Goal: Information Seeking & Learning: Learn about a topic

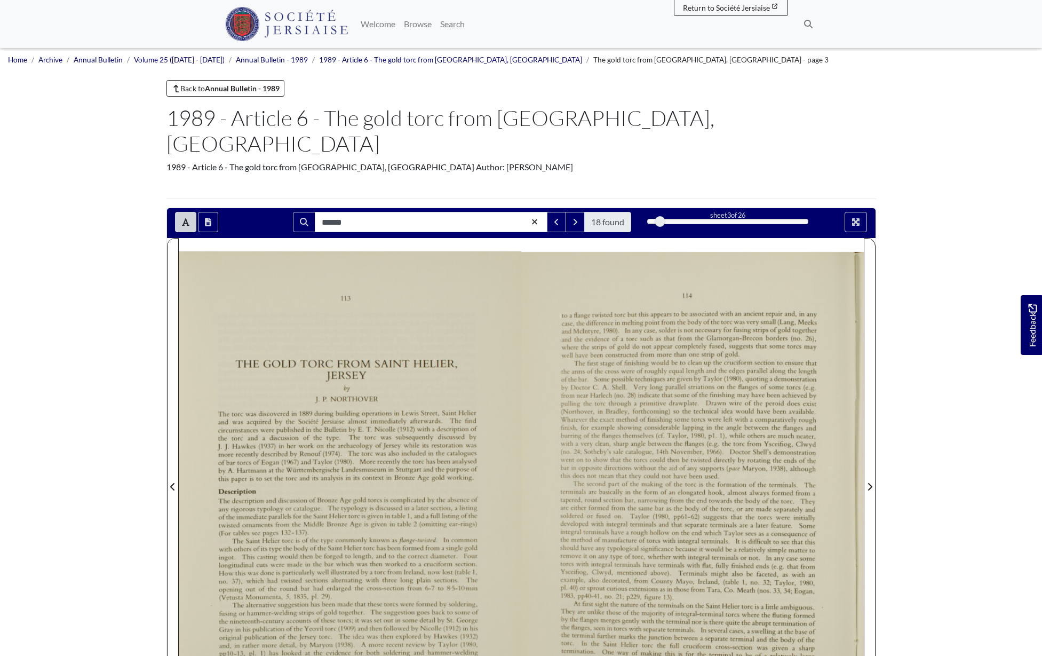
scroll to position [153, 0]
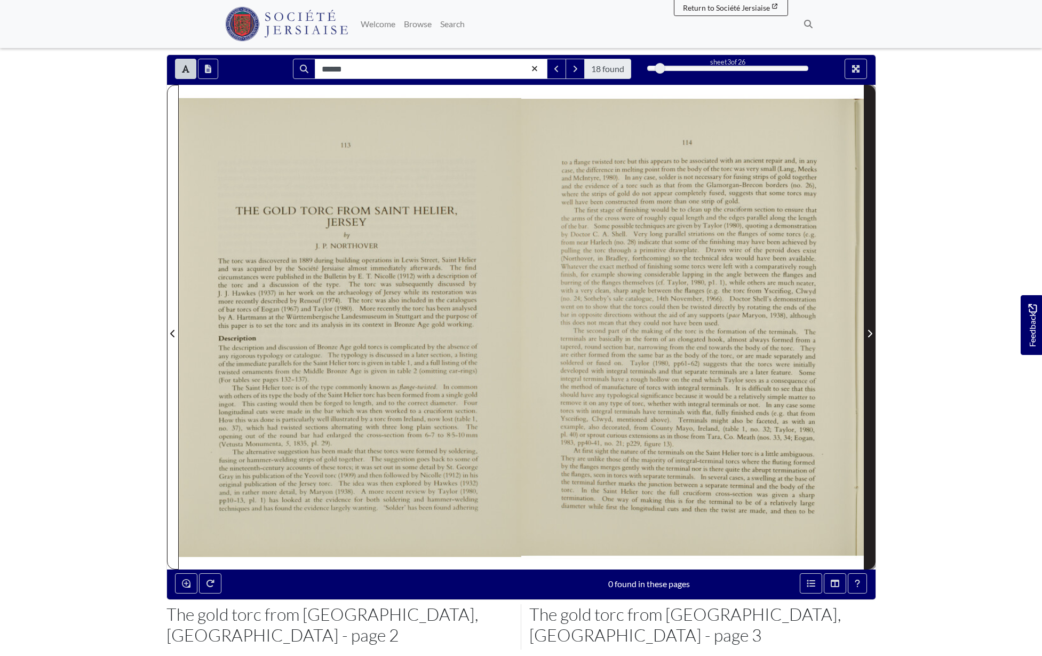
click at [869, 330] on icon "Next Page" at bounding box center [870, 333] width 4 height 7
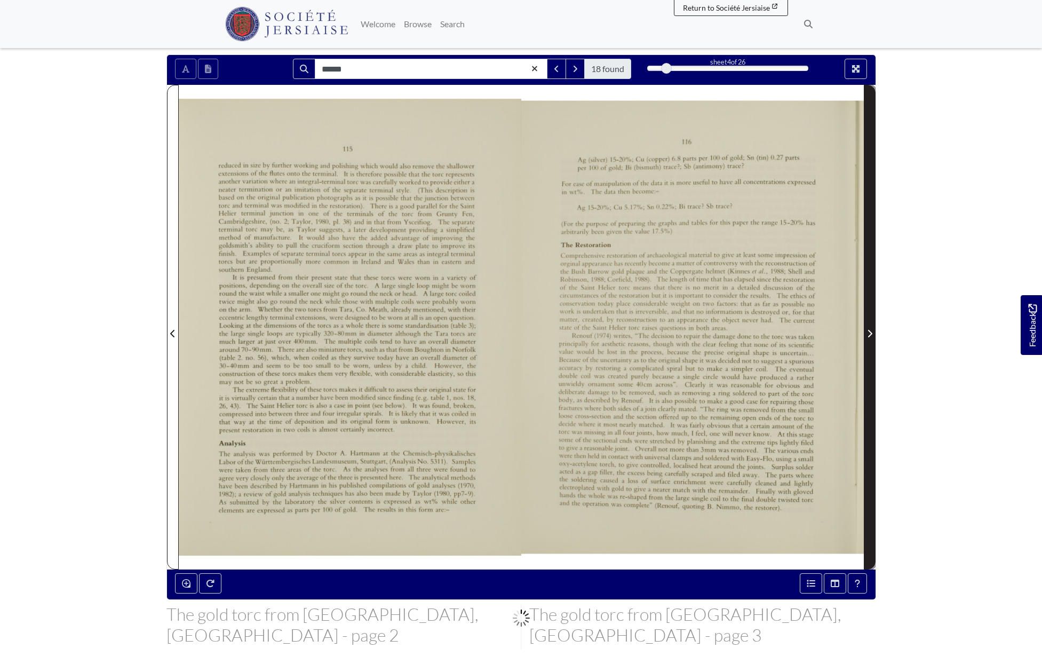
click at [869, 330] on icon "Next Page" at bounding box center [870, 333] width 4 height 7
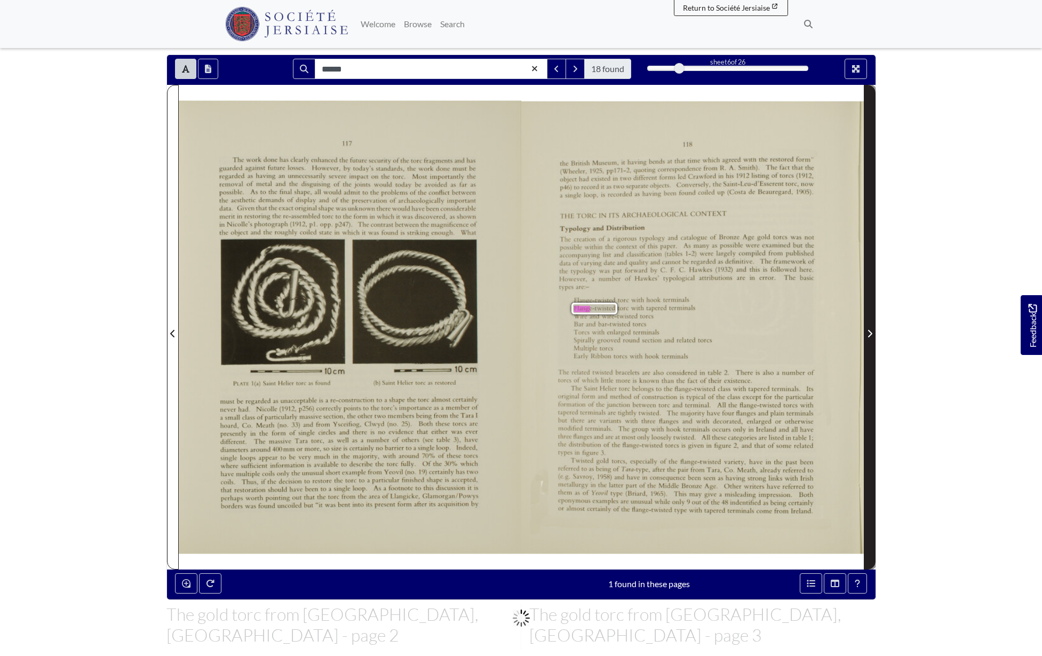
click at [869, 330] on icon "Next Page" at bounding box center [870, 333] width 4 height 7
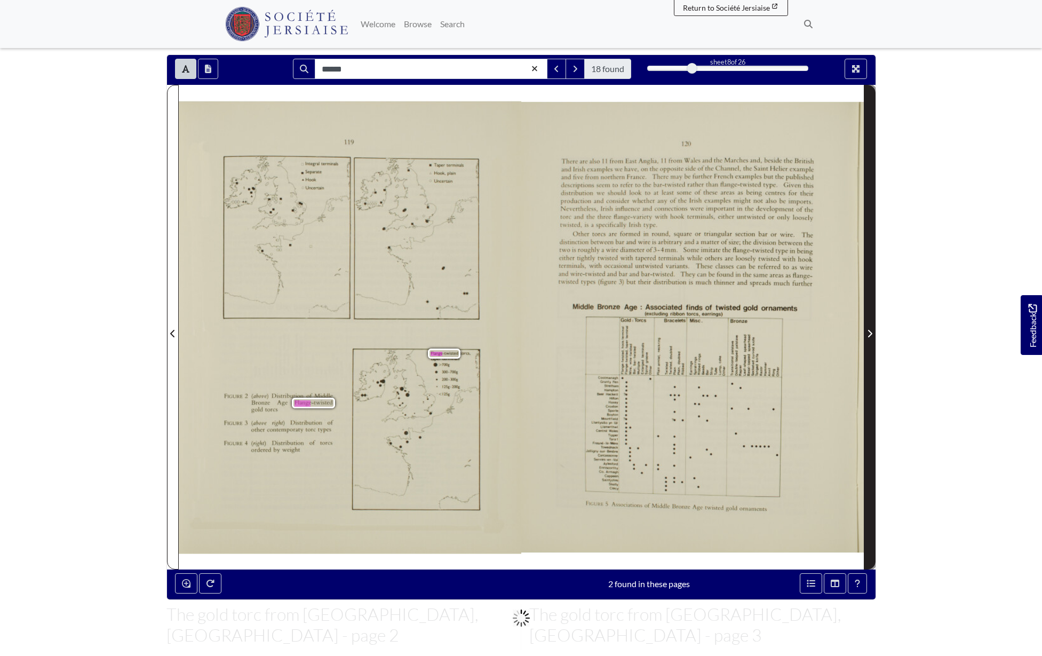
click at [869, 330] on icon "Next Page" at bounding box center [870, 333] width 4 height 7
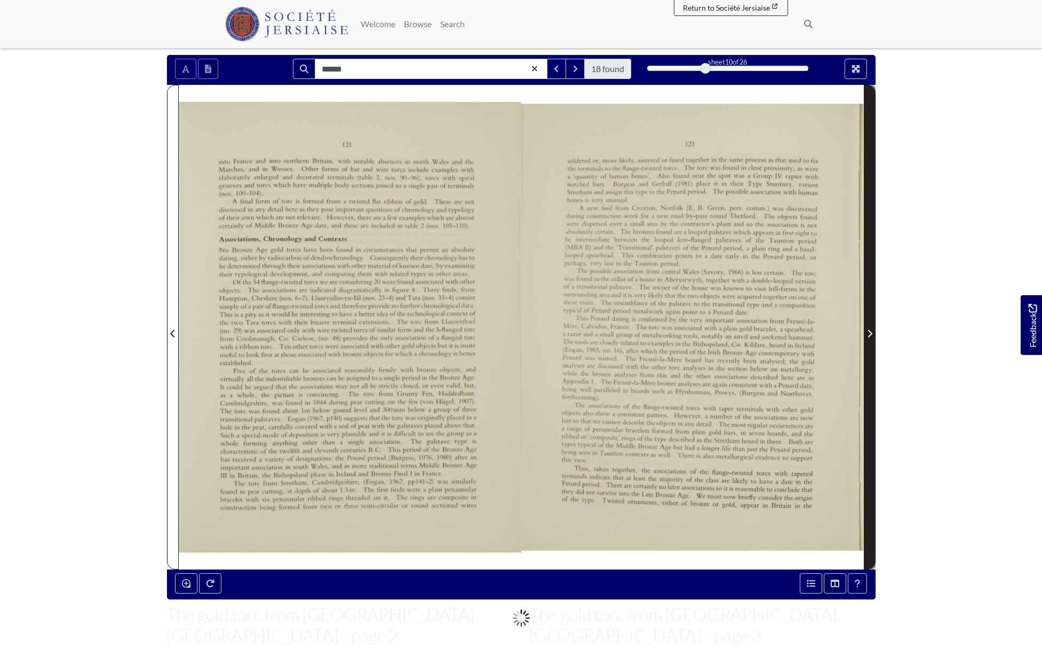
click at [869, 330] on icon "Next Page" at bounding box center [870, 333] width 4 height 7
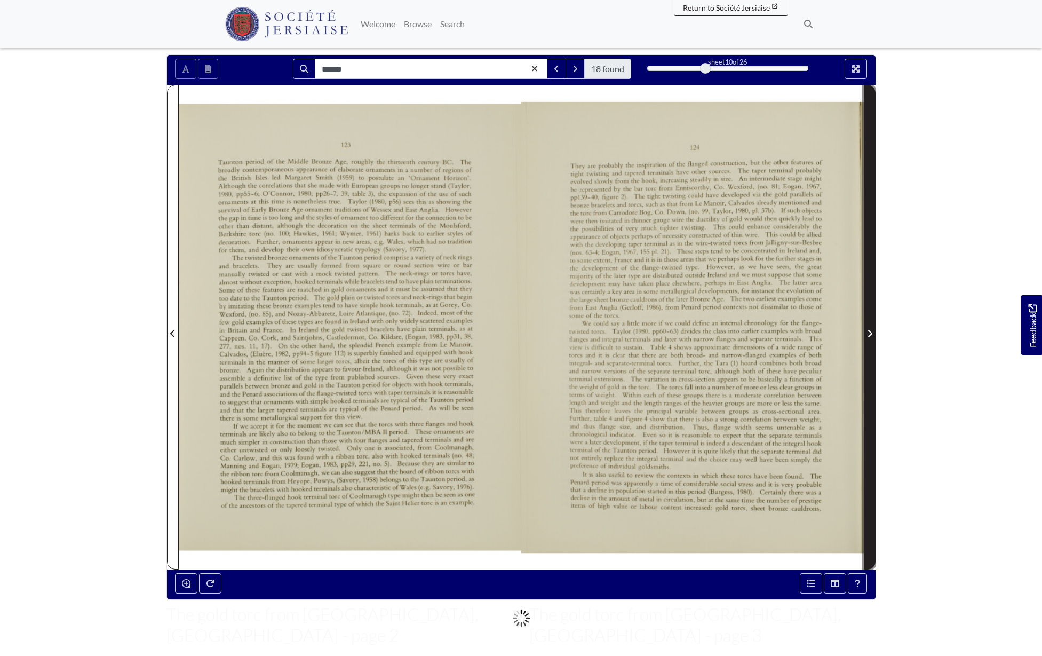
click at [869, 330] on icon "Next Page" at bounding box center [870, 333] width 4 height 7
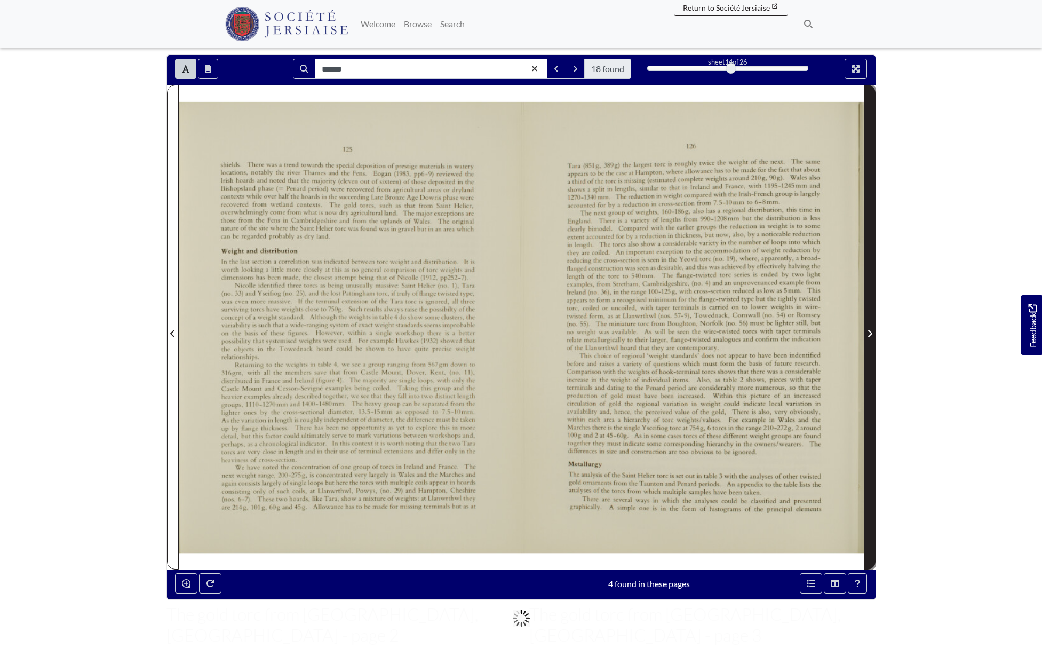
click at [869, 330] on icon "Next Page" at bounding box center [870, 333] width 4 height 7
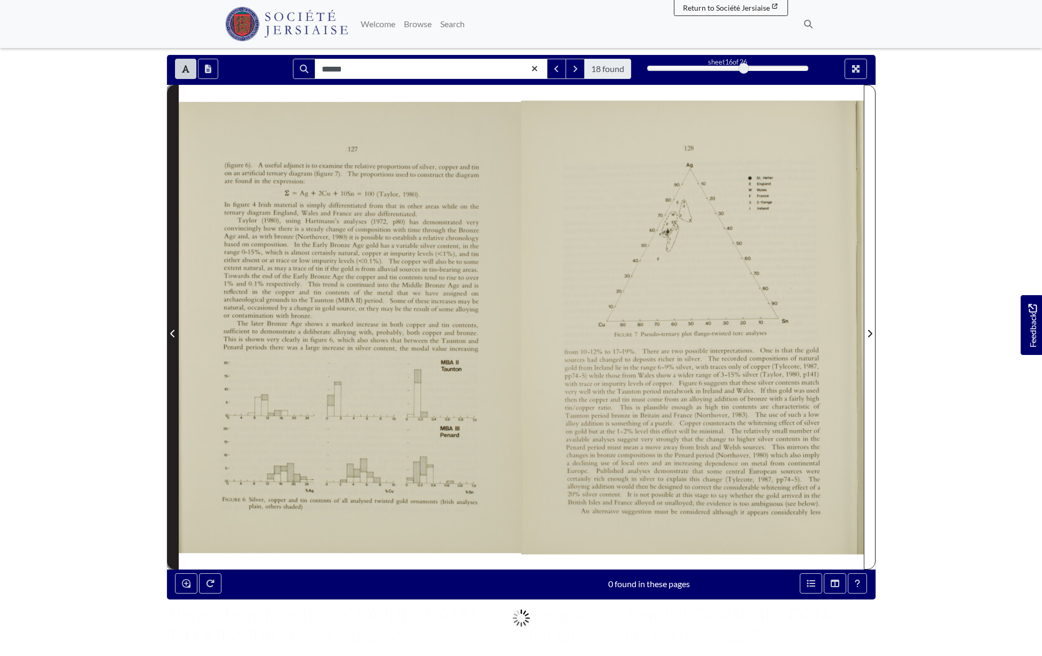
click at [172, 329] on icon "Previous Page" at bounding box center [172, 333] width 5 height 9
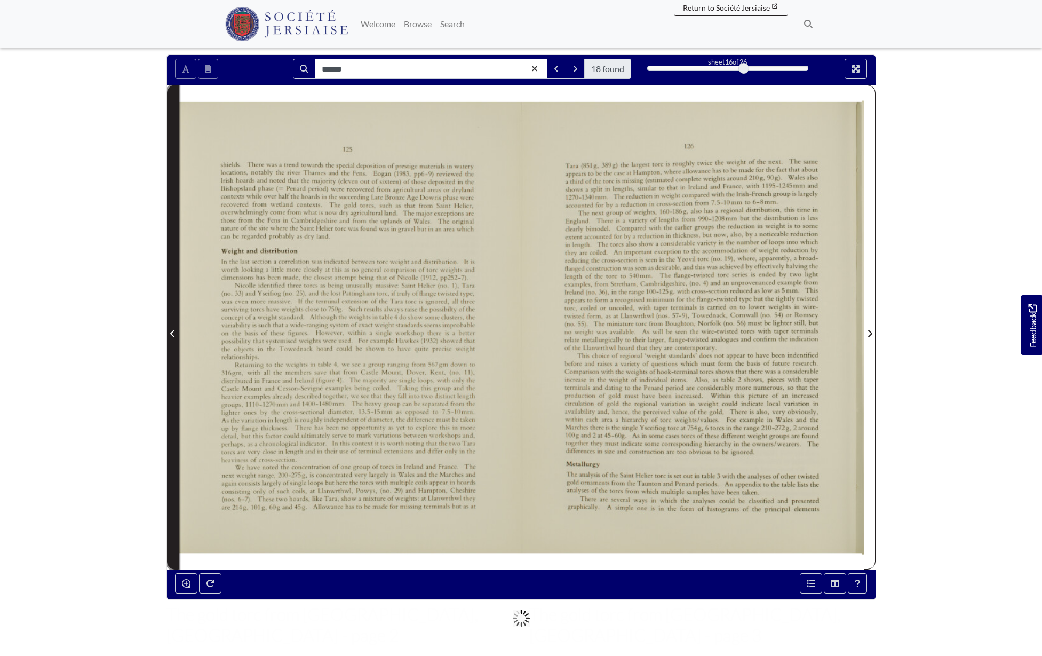
click at [172, 329] on icon "Previous Page" at bounding box center [172, 333] width 5 height 9
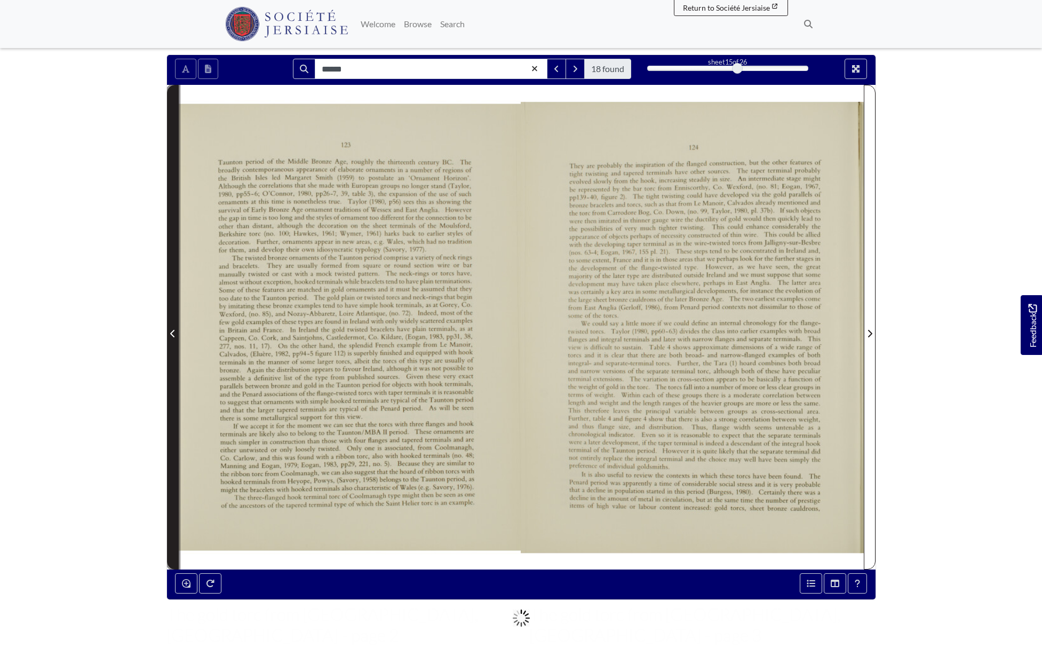
click at [172, 329] on icon "Previous Page" at bounding box center [172, 333] width 5 height 9
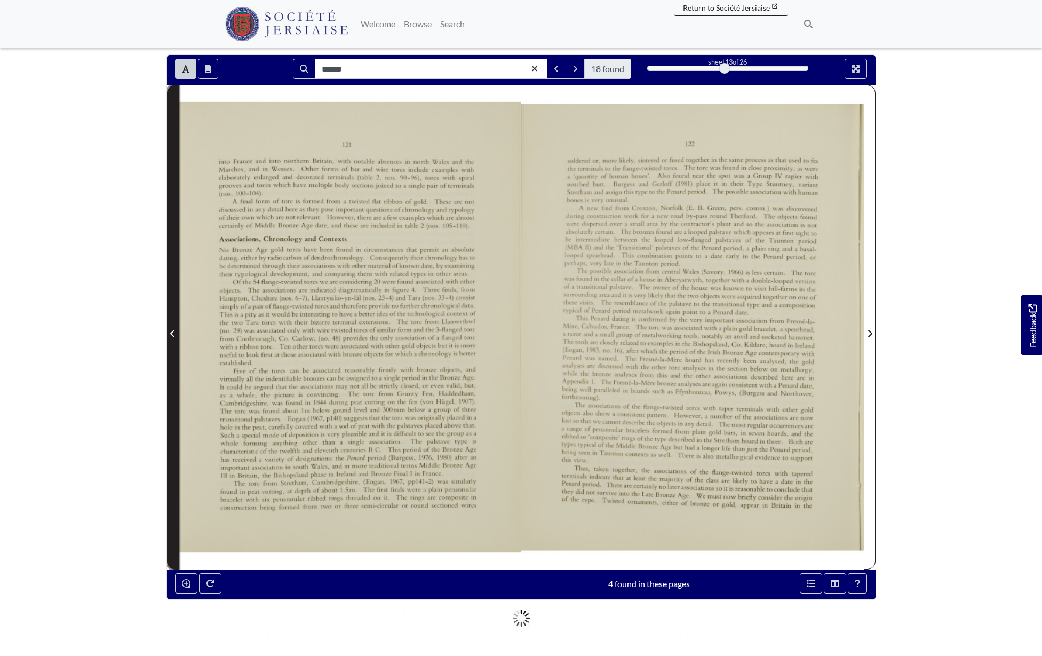
click at [172, 329] on icon "Previous Page" at bounding box center [172, 333] width 5 height 9
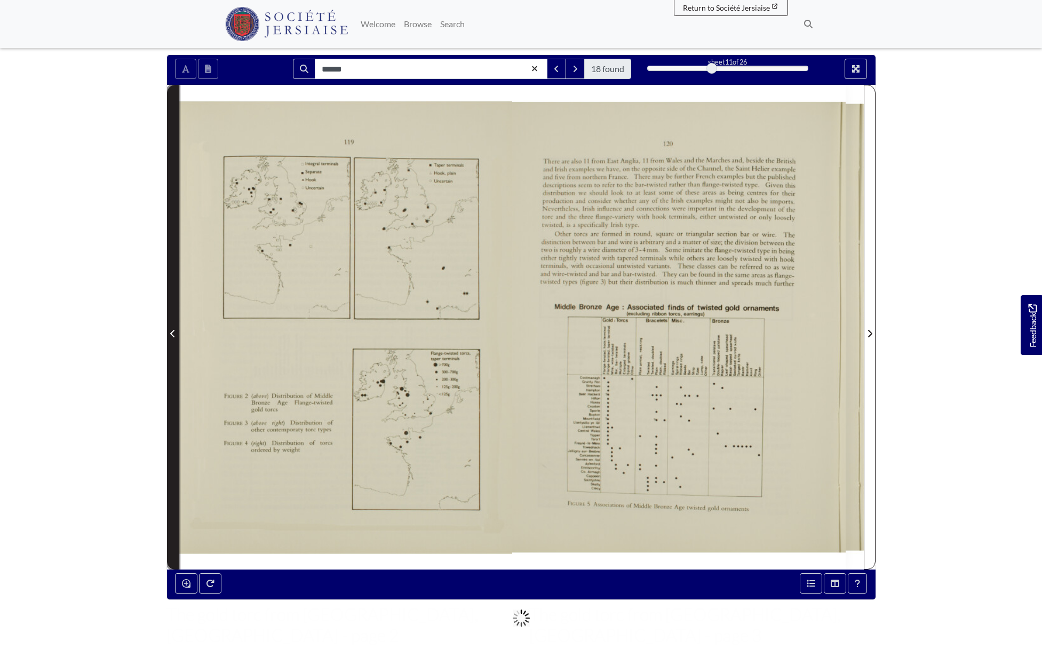
click at [172, 329] on icon "Previous Page" at bounding box center [172, 333] width 5 height 9
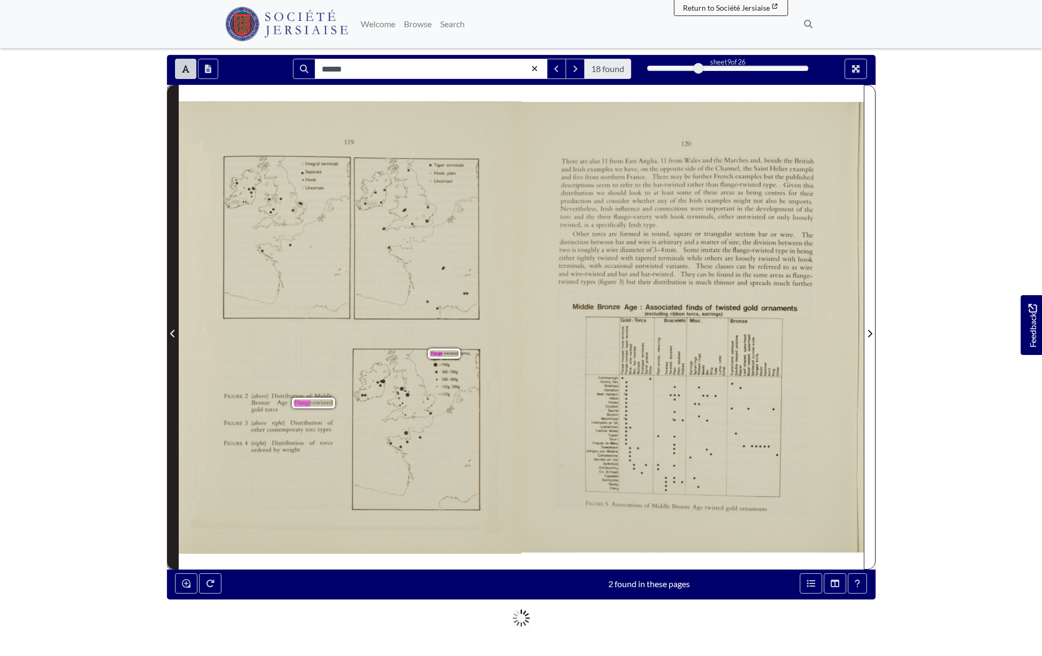
click at [172, 329] on icon "Previous Page" at bounding box center [172, 333] width 5 height 9
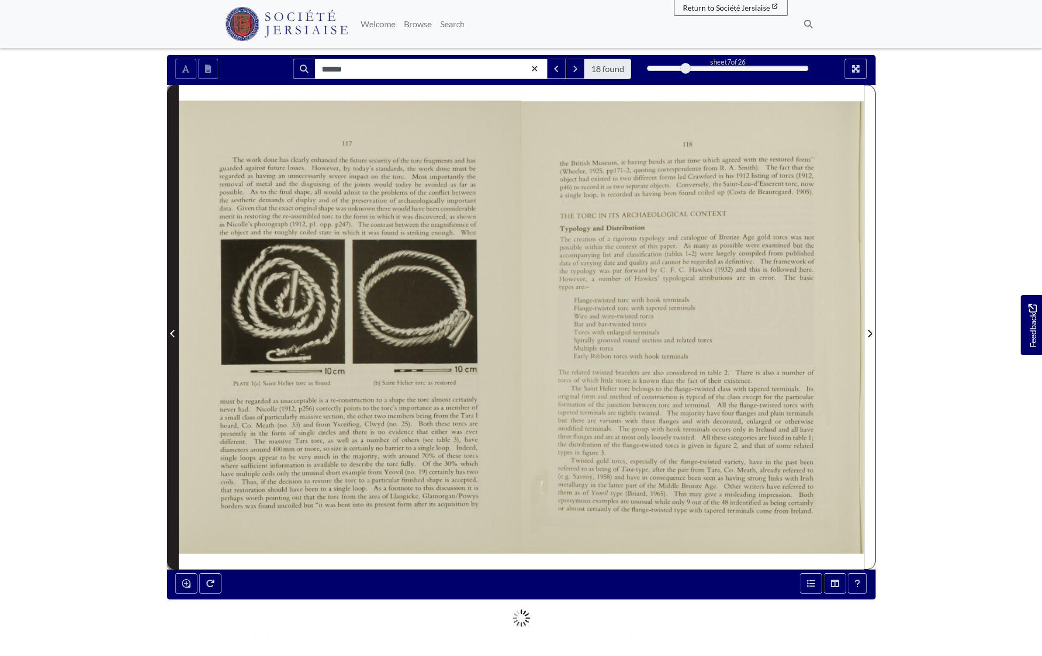
click at [172, 330] on icon "Previous Page" at bounding box center [172, 333] width 4 height 7
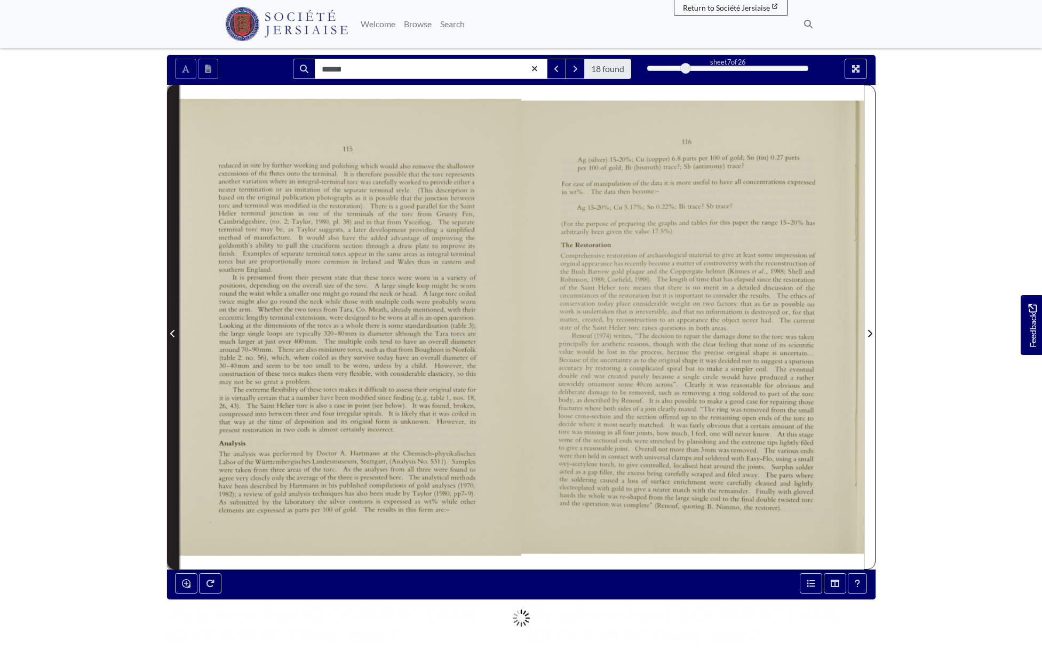
click at [172, 330] on icon "Previous Page" at bounding box center [172, 333] width 4 height 7
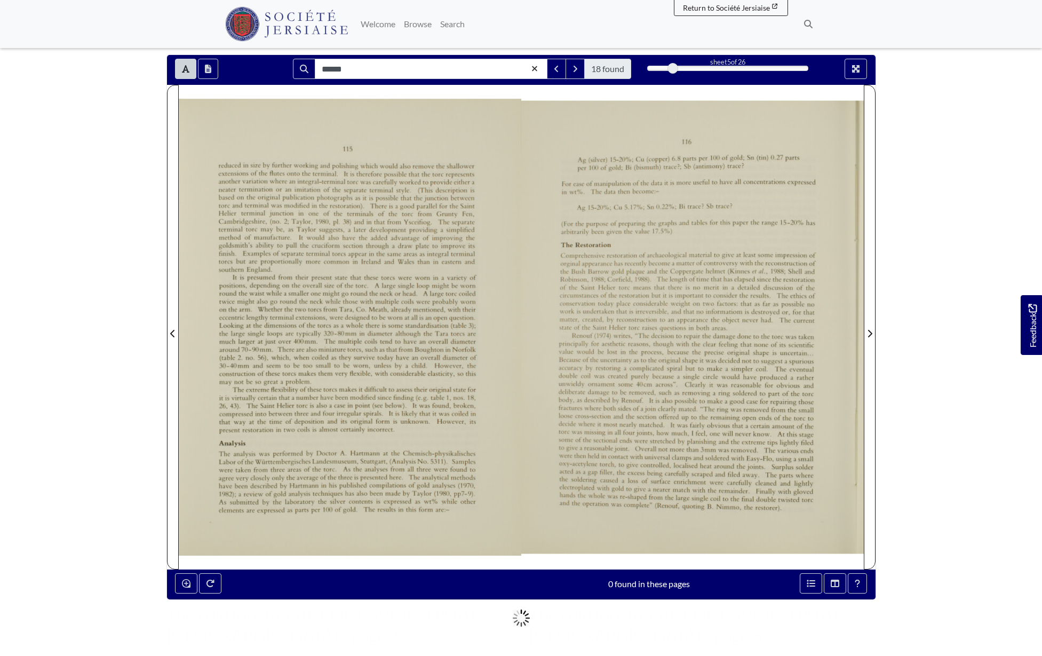
click at [166, 305] on div "****** 18 found sheet 5 of 26 5 * The metadata has moved. You can now access th…" at bounding box center [521, 326] width 710 height 545
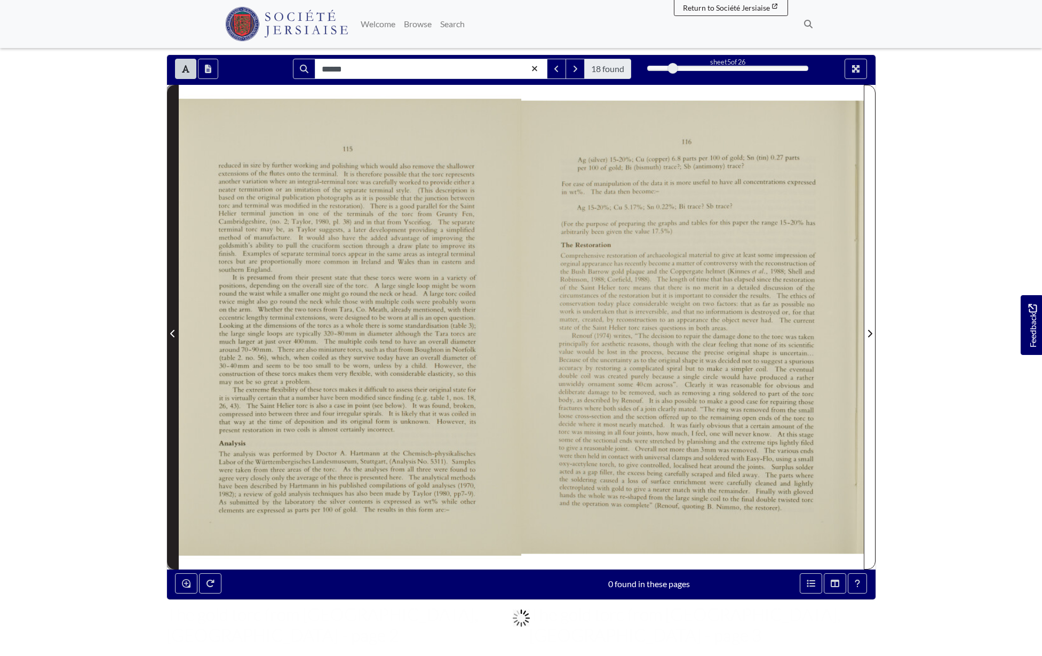
click at [169, 327] on span "Previous Page" at bounding box center [173, 333] width 11 height 13
